Goal: Check status: Check status

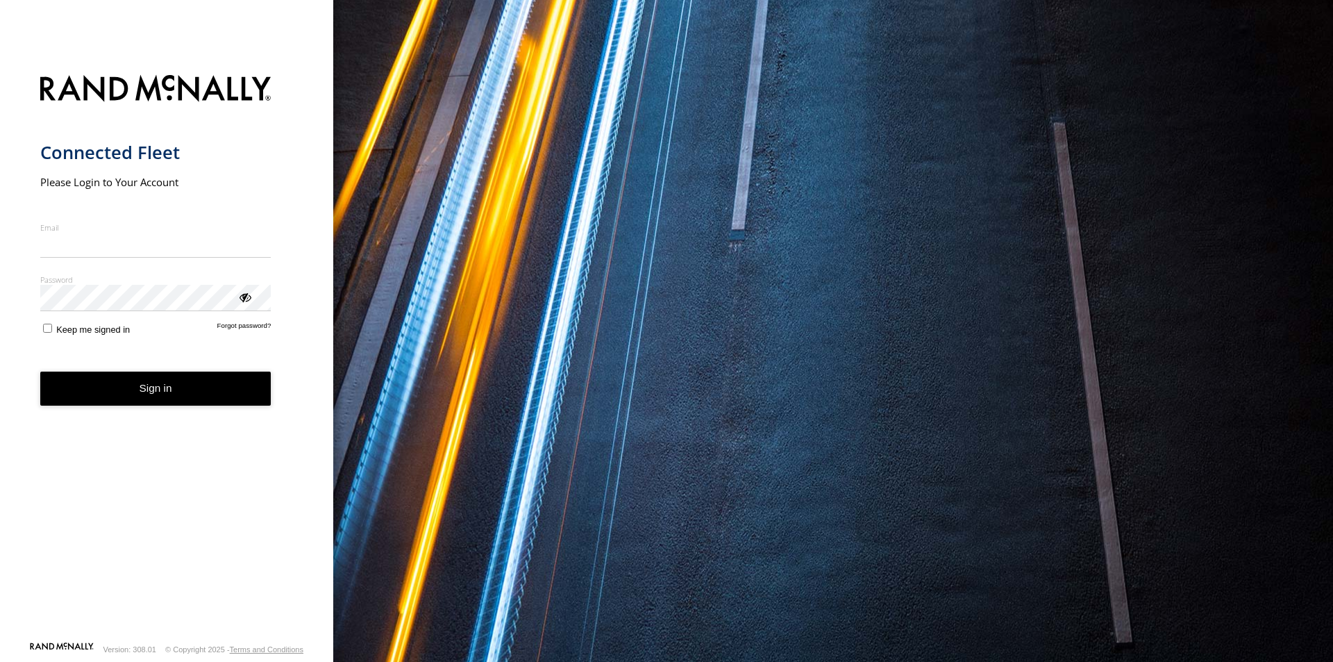
type input "**********"
click at [165, 405] on button "Sign in" at bounding box center [155, 389] width 231 height 34
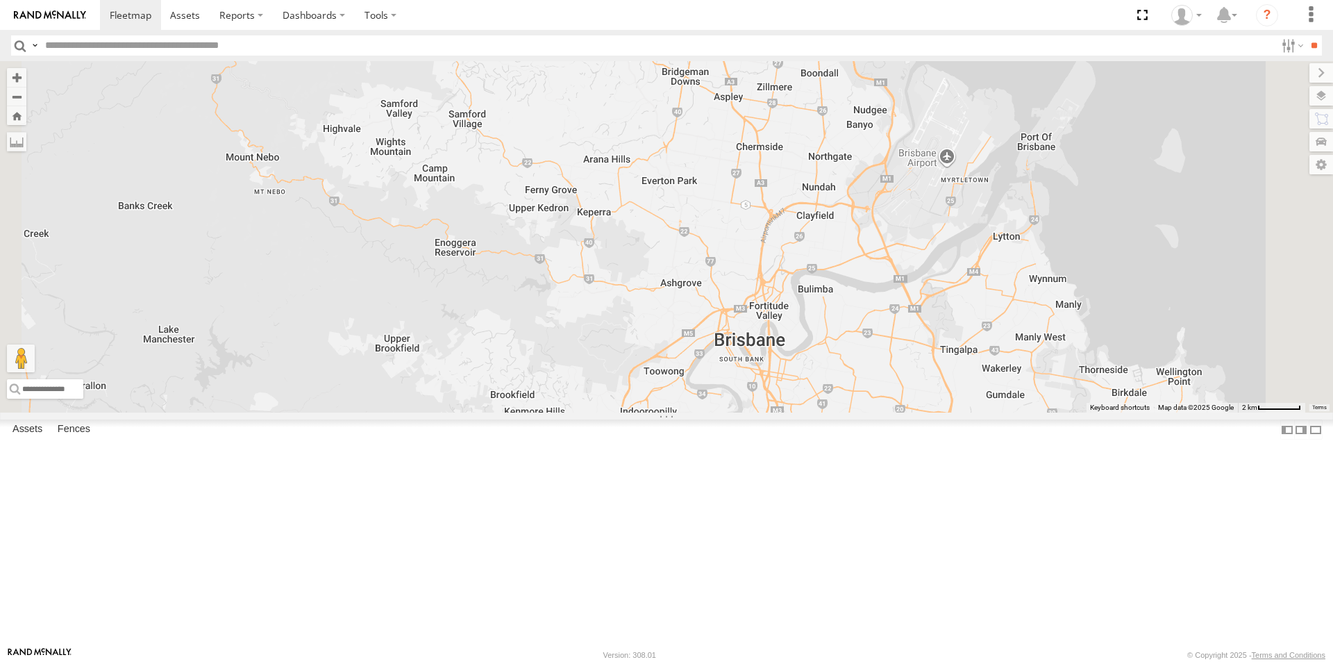
click at [0, 0] on div "All Assets" at bounding box center [0, 0] width 0 height 0
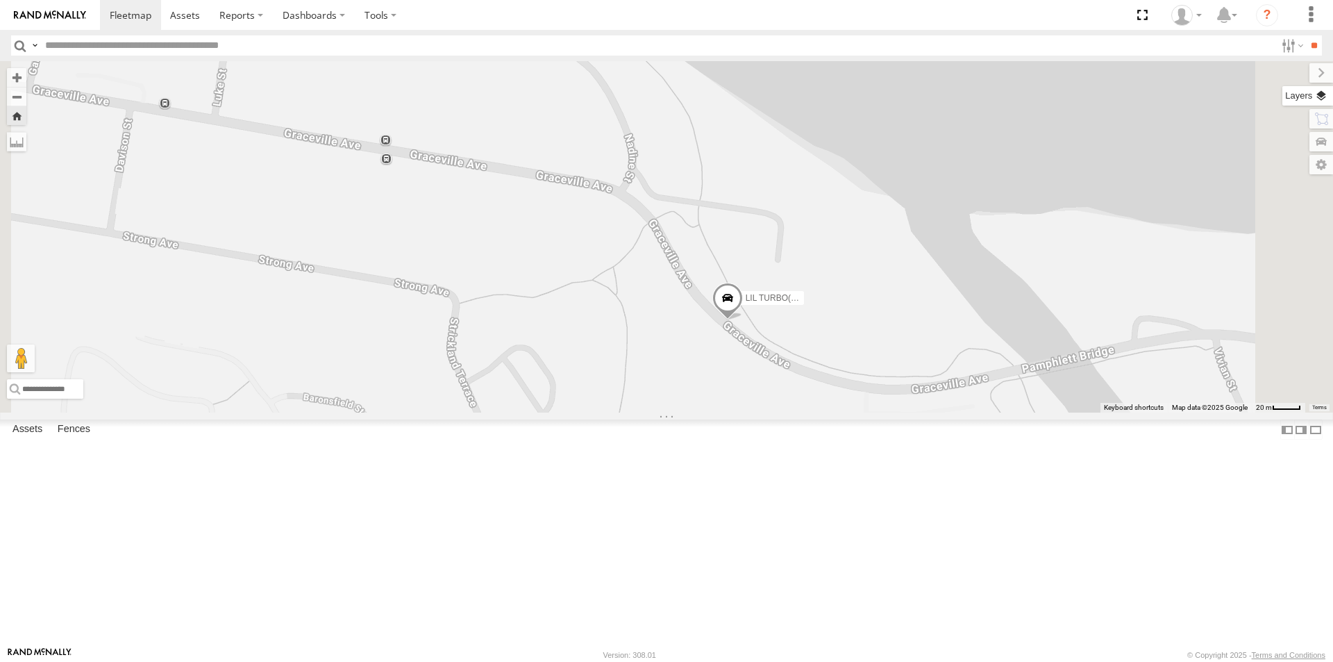
click at [1322, 95] on label at bounding box center [1308, 95] width 51 height 19
click at [0, 0] on span "Basemaps" at bounding box center [0, 0] width 0 height 0
click at [0, 0] on span "Satellite + Roadmap" at bounding box center [0, 0] width 0 height 0
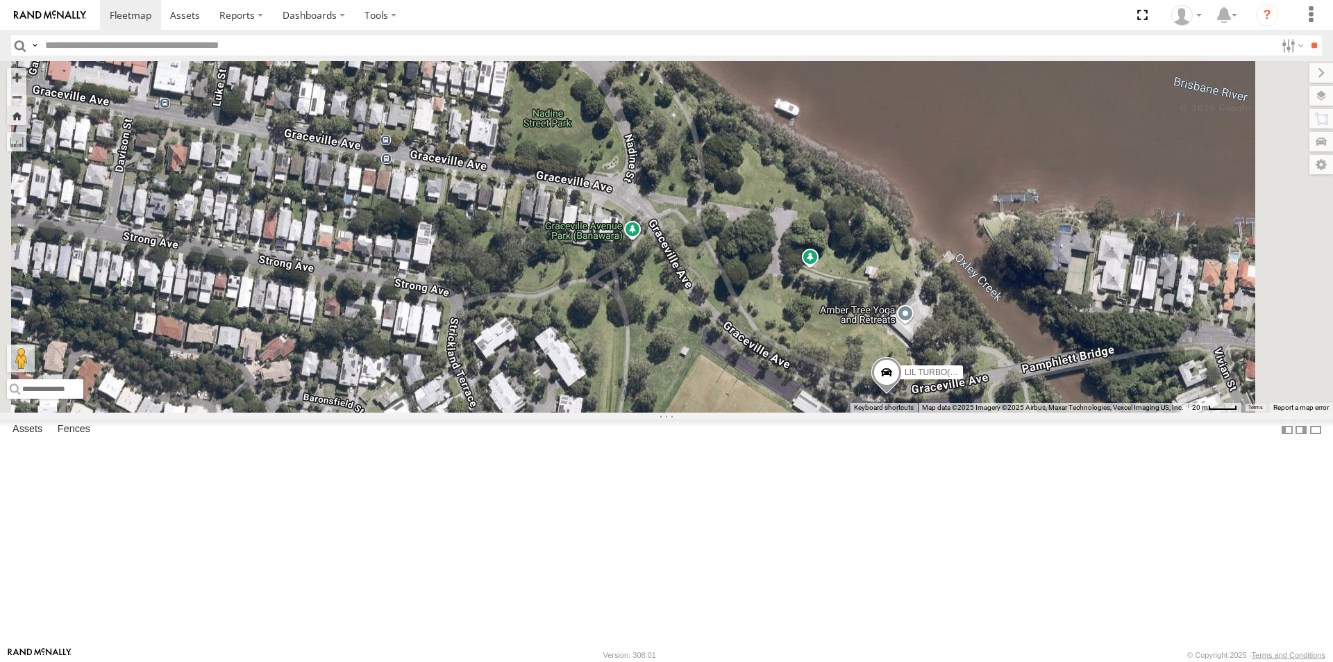
click at [0, 0] on div "LIL TURBO(SMALL TRUCK)" at bounding box center [0, 0] width 0 height 0
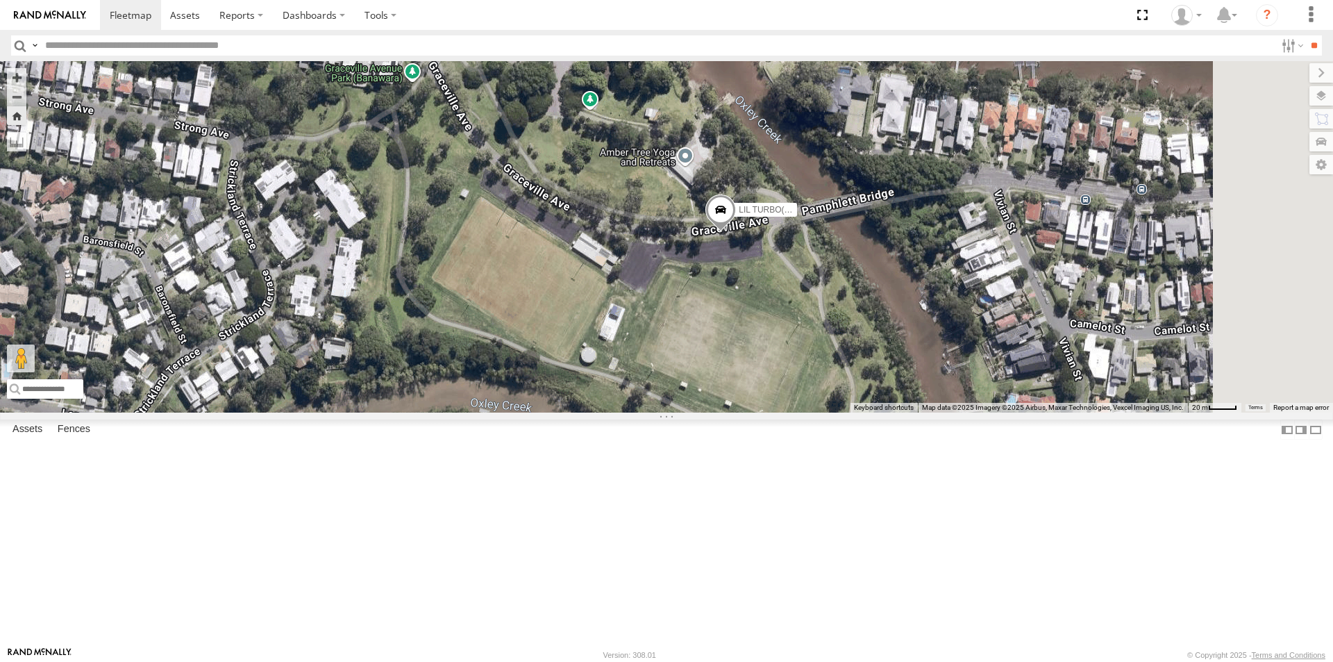
click at [736, 233] on span at bounding box center [721, 213] width 31 height 37
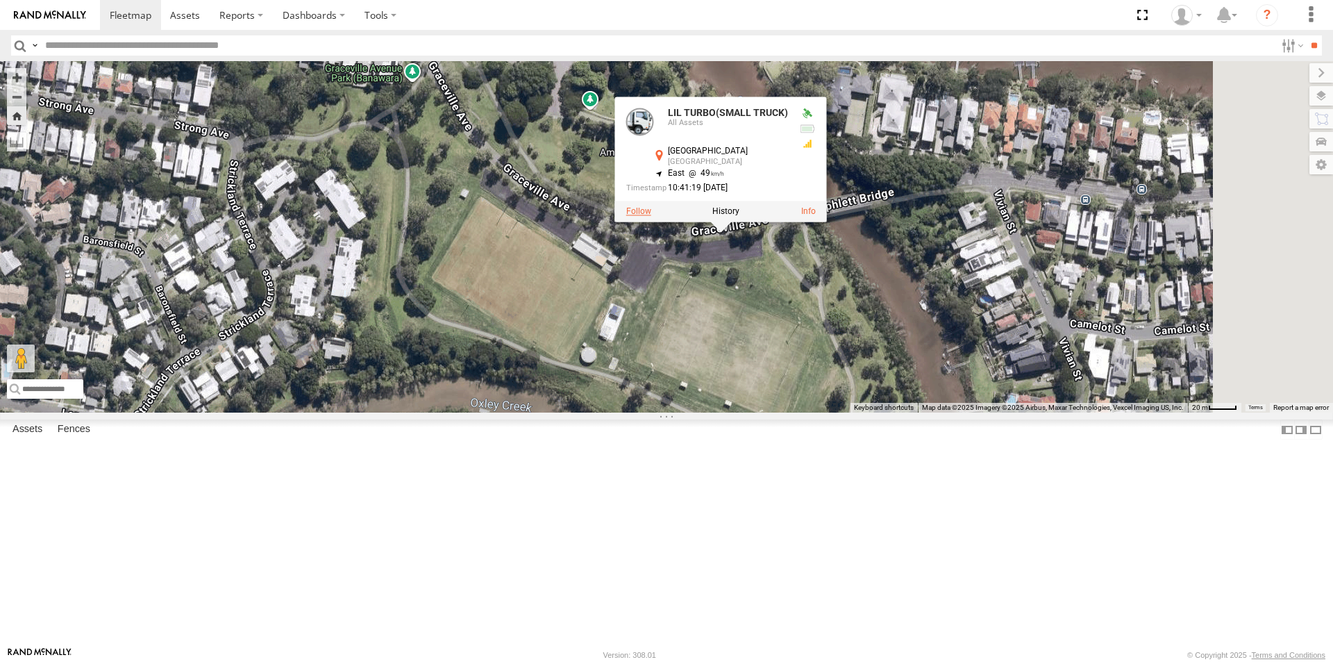
click at [651, 217] on label at bounding box center [638, 212] width 25 height 10
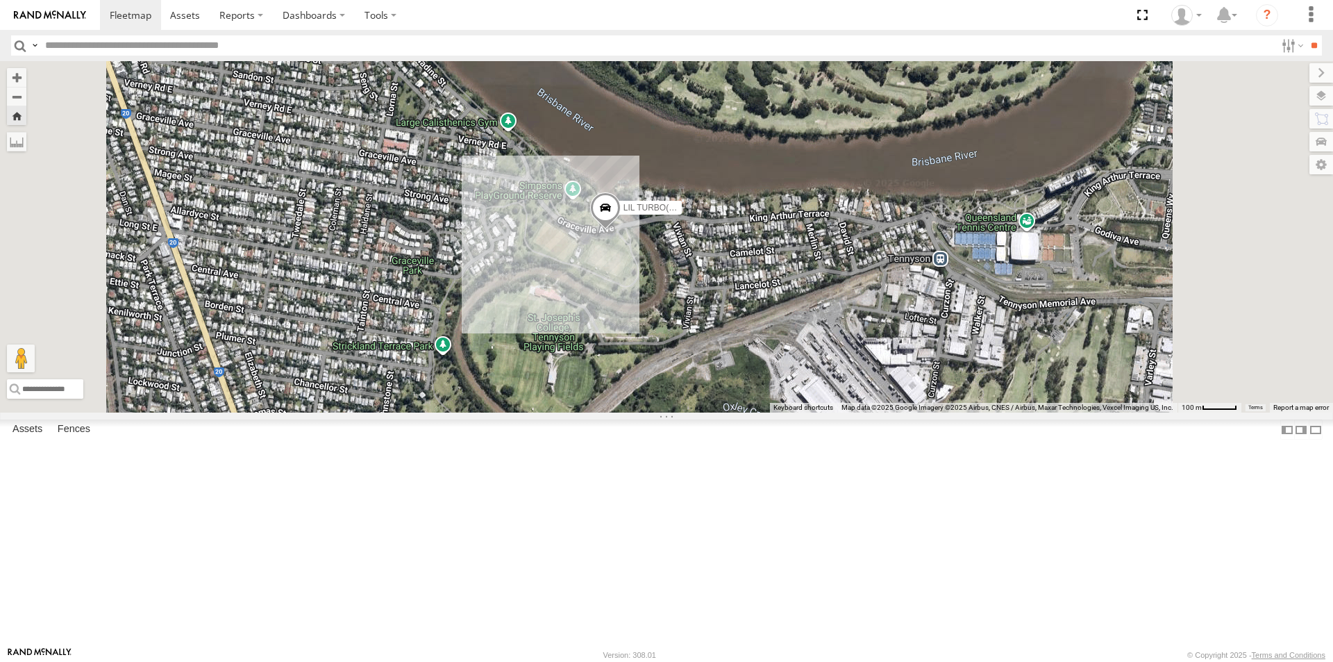
drag, startPoint x: 674, startPoint y: 468, endPoint x: 608, endPoint y: 330, distance: 152.8
click at [608, 331] on div "LIL TURBO(SMALL TRUCK)" at bounding box center [666, 236] width 1333 height 351
